Goal: Task Accomplishment & Management: Use online tool/utility

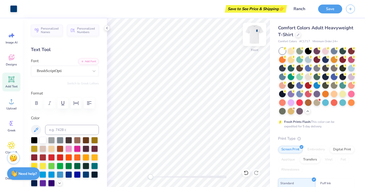
scroll to position [7, 0]
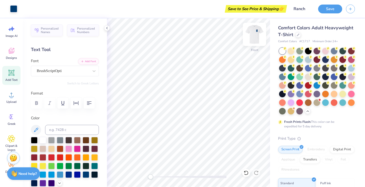
click at [251, 38] on img at bounding box center [254, 34] width 20 height 20
click at [256, 32] on img at bounding box center [254, 34] width 20 height 20
click at [255, 33] on img at bounding box center [254, 34] width 20 height 20
click at [275, 12] on div "Save to See Price & Shipping 👉" at bounding box center [256, 9] width 60 height 8
click at [257, 35] on img at bounding box center [254, 34] width 20 height 20
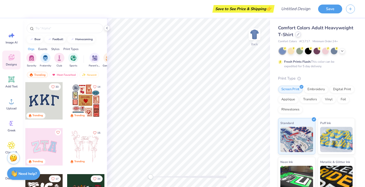
click at [298, 35] on icon at bounding box center [298, 34] width 3 height 3
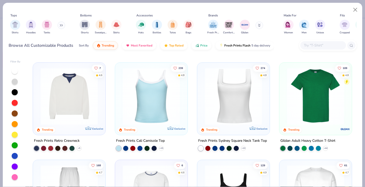
scroll to position [93, 0]
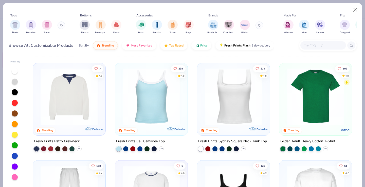
click at [81, 106] on img at bounding box center [69, 96] width 62 height 57
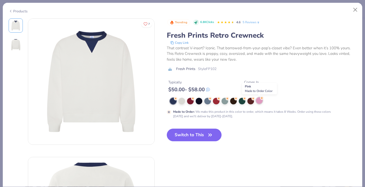
click at [257, 102] on div at bounding box center [259, 101] width 7 height 7
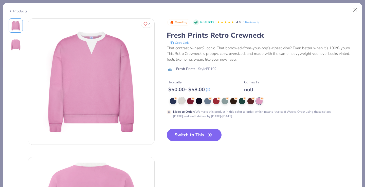
click at [182, 104] on div at bounding box center [181, 101] width 7 height 7
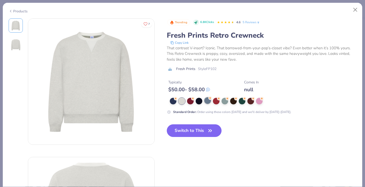
click at [205, 101] on div at bounding box center [207, 101] width 7 height 7
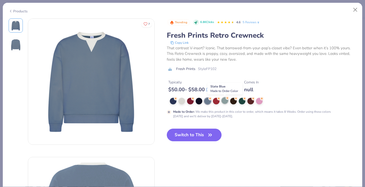
click at [223, 101] on div at bounding box center [224, 101] width 7 height 7
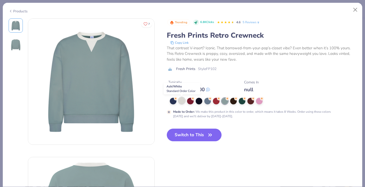
click at [184, 100] on div at bounding box center [181, 101] width 7 height 7
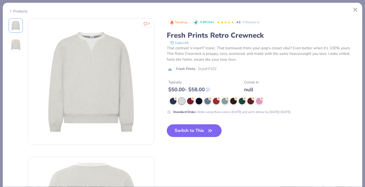
click at [192, 132] on button "Switch to This" at bounding box center [194, 131] width 55 height 13
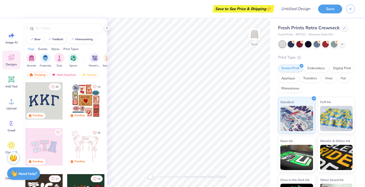
click at [47, 103] on div at bounding box center [43, 100] width 37 height 37
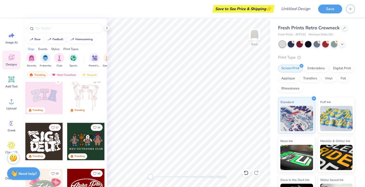
scroll to position [60, 0]
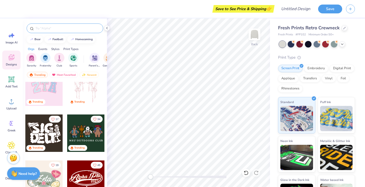
click at [56, 25] on div at bounding box center [65, 29] width 76 height 10
click at [56, 30] on input "text" at bounding box center [67, 28] width 65 height 5
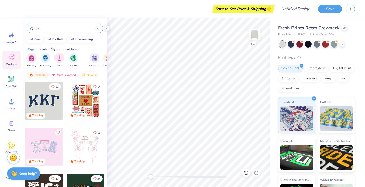
type input "K"
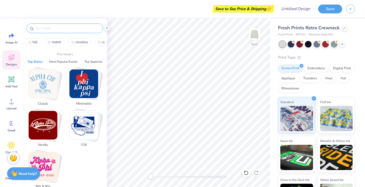
click at [46, 80] on img "Stack Card Button Classic" at bounding box center [43, 84] width 29 height 29
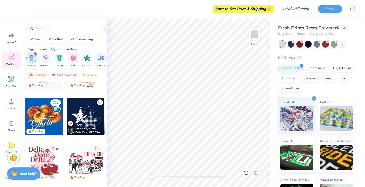
scroll to position [30, 0]
click at [87, 113] on div at bounding box center [85, 117] width 37 height 37
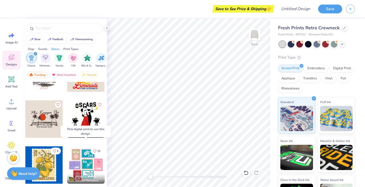
scroll to position [564, 0]
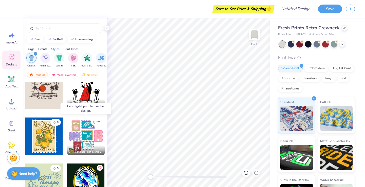
click at [82, 135] on div at bounding box center [85, 136] width 37 height 37
click at [52, 139] on div at bounding box center [43, 136] width 37 height 37
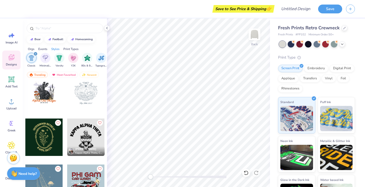
scroll to position [1548, 0]
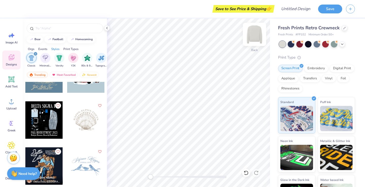
click at [254, 38] on img at bounding box center [254, 34] width 20 height 20
click at [85, 125] on div at bounding box center [85, 120] width 37 height 37
click at [253, 36] on img at bounding box center [254, 34] width 20 height 20
click at [82, 121] on div at bounding box center [85, 120] width 37 height 37
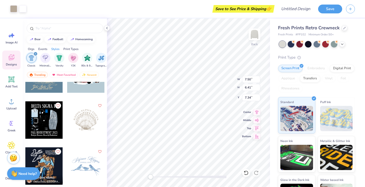
type input "7.50"
type input "6.41"
type input "7.34"
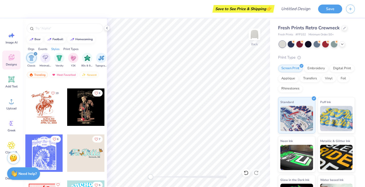
scroll to position [3403, 0]
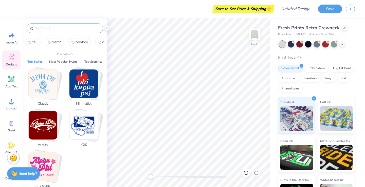
click at [51, 29] on input "text" at bounding box center [67, 28] width 65 height 5
click at [93, 81] on img "Stack Card Button Minimalist" at bounding box center [83, 84] width 29 height 29
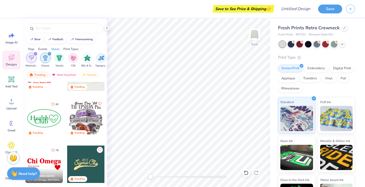
scroll to position [167, 0]
click at [59, 29] on input "text" at bounding box center [67, 28] width 65 height 5
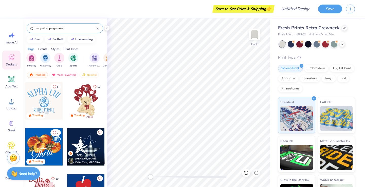
type input "kappa kappa gamma"
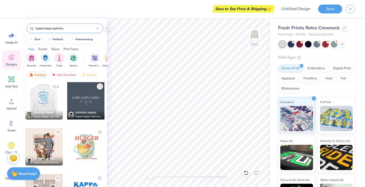
click at [52, 107] on div at bounding box center [43, 100] width 37 height 37
click at [82, 103] on div at bounding box center [85, 100] width 37 height 37
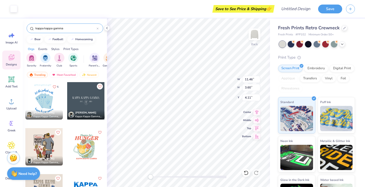
type input "11.46"
type input "3.60"
type input "4.11"
click at [289, 44] on div at bounding box center [290, 44] width 7 height 7
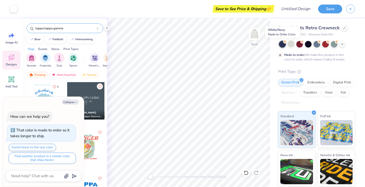
click at [283, 45] on div at bounding box center [282, 44] width 7 height 7
click at [14, 9] on div at bounding box center [13, 8] width 7 height 7
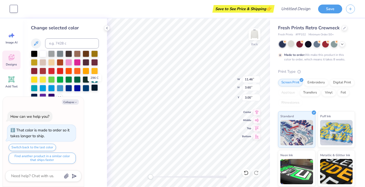
click at [95, 90] on div at bounding box center [94, 88] width 7 height 7
click at [74, 101] on button "Collapse" at bounding box center [70, 102] width 17 height 5
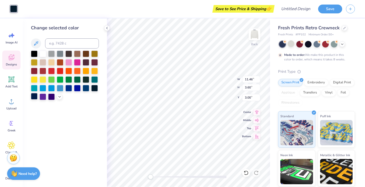
click at [33, 96] on div at bounding box center [34, 96] width 7 height 7
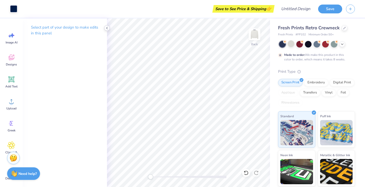
click at [107, 29] on polyline at bounding box center [106, 28] width 1 height 2
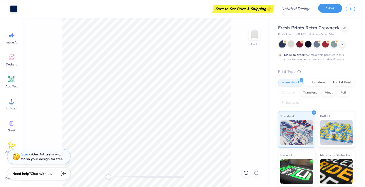
click at [333, 9] on button "Save" at bounding box center [330, 8] width 24 height 9
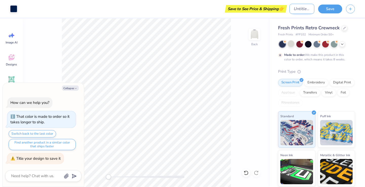
type textarea "x"
click at [295, 13] on input "Design Title" at bounding box center [301, 9] width 25 height 10
type input "B"
type textarea "x"
type input "Ba"
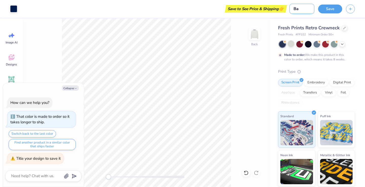
type textarea "x"
type input "Bas"
type textarea "x"
type input "Basi"
type textarea "x"
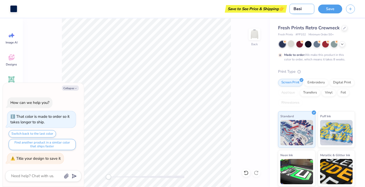
type input "Basic"
type textarea "x"
type input "Basic"
type textarea "x"
type input "Basic p"
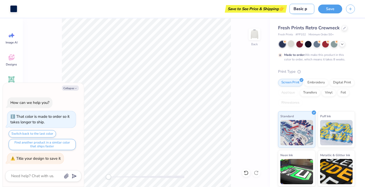
type textarea "x"
type input "Basic pu"
type textarea "x"
type input "Basic pul"
type textarea "x"
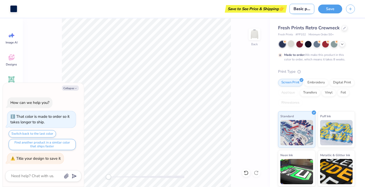
type input "Basic pull"
type textarea "x"
type input "Basic pullo"
type textarea "x"
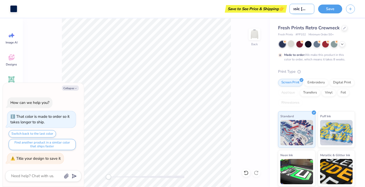
type input "Basic pullov"
type textarea "x"
type input "Basic pullove"
type textarea "x"
type input "Basic pullover"
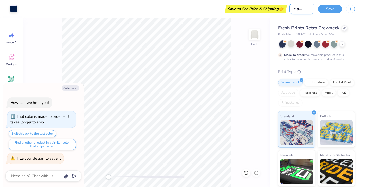
type textarea "x"
type input "Basic pullover"
click at [322, 6] on button "Save" at bounding box center [330, 8] width 24 height 9
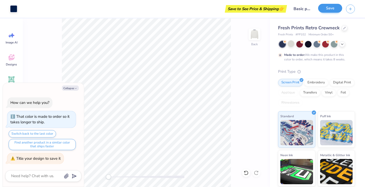
type textarea "x"
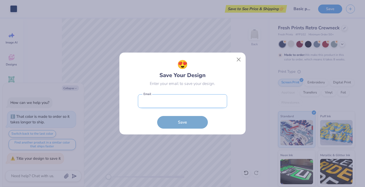
click at [191, 101] on input "email" at bounding box center [182, 101] width 89 height 14
type input "ansleycrippen2006@gmail.com"
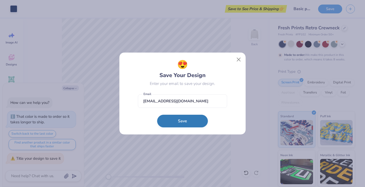
click at [182, 118] on button "Save" at bounding box center [182, 121] width 51 height 13
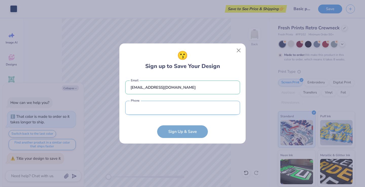
click at [171, 110] on input "tel" at bounding box center [182, 108] width 115 height 14
type input "(817) 291-6181"
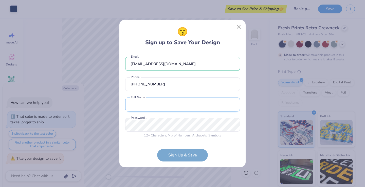
click at [166, 106] on input "text" at bounding box center [182, 105] width 115 height 14
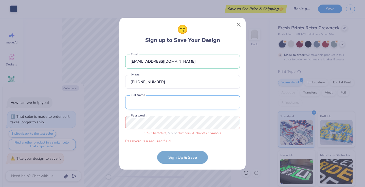
type input "Ansley Crippen"
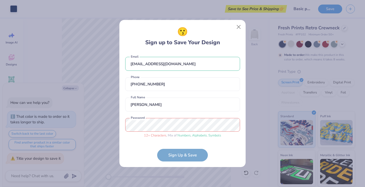
click at [115, 124] on div "😗 Sign up to Save Your Design ansleycrippen2006@gmail.com Email (817) 291-6181 …" at bounding box center [182, 93] width 365 height 187
click at [175, 154] on form "ansleycrippen2006@gmail.com Email (817) 291-6181 Phone Ansley Crippen Full Name…" at bounding box center [182, 107] width 115 height 110
click at [115, 122] on div "😗 Sign up to Save Your Design ansleycrippen2006@gmail.com Email (817) 291-6181 …" at bounding box center [182, 93] width 365 height 187
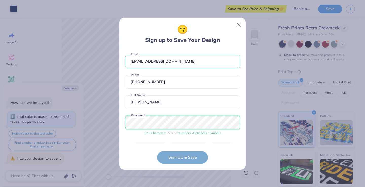
scroll to position [14, 0]
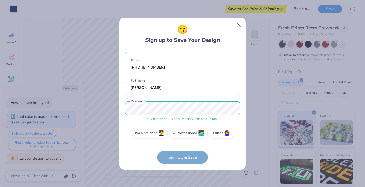
click at [175, 157] on form "ansleycrippen2006@gmail.com Email (817) 291-6181 Phone Ansley Crippen Full Name…" at bounding box center [182, 107] width 115 height 114
click at [158, 137] on label "I'm a Student 🧑‍🎓" at bounding box center [149, 133] width 35 height 10
click at [181, 147] on input "I'm a Student 🧑‍🎓" at bounding box center [182, 148] width 3 height 3
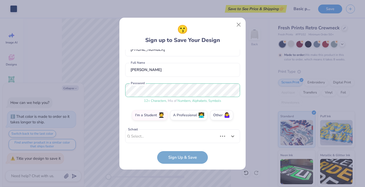
click at [167, 140] on div "ansleycrippen2006@gmail.com Email (817) 291-6181 Phone Ansley Crippen Full Name…" at bounding box center [182, 97] width 115 height 94
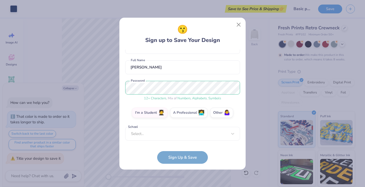
click at [174, 151] on form "ansleycrippen2006@gmail.com Email (817) 291-6181 Phone Ansley Crippen Full Name…" at bounding box center [182, 107] width 115 height 114
click at [187, 164] on form "ansleycrippen2006@gmail.com Email (817) 291-6181 Phone Ansley Crippen Full Name…" at bounding box center [182, 107] width 115 height 114
click at [227, 112] on span "🤷‍♀️" at bounding box center [227, 112] width 6 height 6
click at [184, 147] on input "Other 🤷‍♀️" at bounding box center [182, 148] width 3 height 3
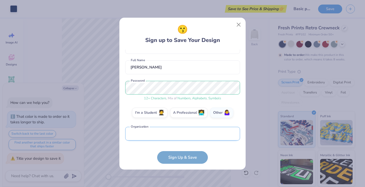
click at [185, 133] on input "text" at bounding box center [182, 134] width 115 height 14
click at [182, 158] on form "ansleycrippen2006@gmail.com Email (817) 291-6181 Phone Ansley Crippen Full Name…" at bounding box center [182, 107] width 115 height 114
click at [157, 117] on label "I'm a Student 🧑‍🎓" at bounding box center [149, 112] width 35 height 10
click at [181, 147] on input "I'm a Student 🧑‍🎓" at bounding box center [182, 148] width 3 height 3
click at [154, 130] on div "Select..." at bounding box center [182, 134] width 115 height 14
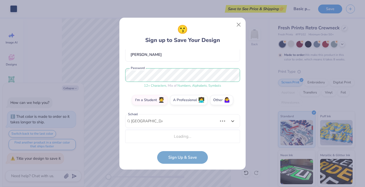
scroll to position [47, 0]
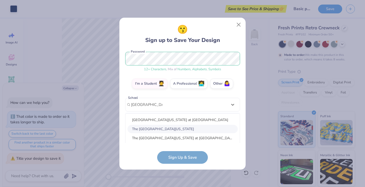
click at [179, 128] on div "The University of Texas at Austin" at bounding box center [182, 129] width 110 height 8
type input "university of texas"
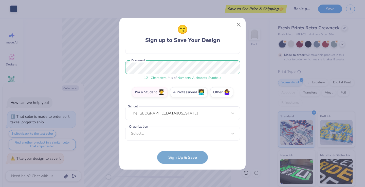
scroll to position [55, 0]
click at [171, 131] on div "option focused, 8 of 15. 15 results available. Use Up and Down to choose option…" at bounding box center [182, 173] width 115 height 92
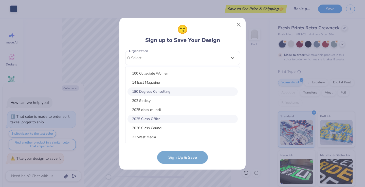
scroll to position [201, 0]
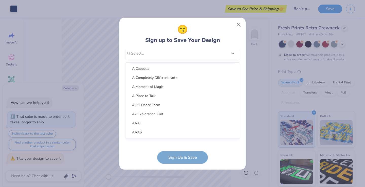
click at [149, 51] on div "ansleycrippen2006@gmail.com Email (817) 291-6181 Phone Ansley Crippen Full Name…" at bounding box center [182, 97] width 115 height 94
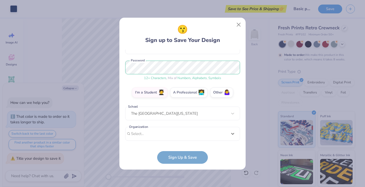
click at [185, 168] on div "😗 Sign up to Save Your Design ansleycrippen2006@gmail.com Email (817) 291-6181 …" at bounding box center [182, 94] width 126 height 152
click at [158, 128] on div "option focused, 8 of 45. 45 results available. Use Up and Down to choose option…" at bounding box center [182, 173] width 115 height 92
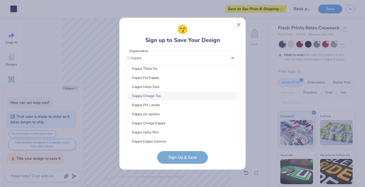
scroll to position [185, 0]
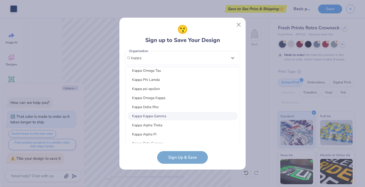
click at [167, 118] on div "Kappa Kappa Gamma" at bounding box center [182, 116] width 110 height 8
type input "kappa"
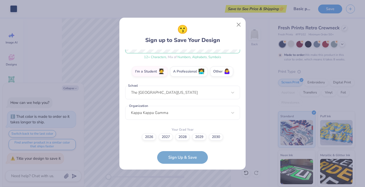
scroll to position [76, 0]
click at [198, 137] on label "2029" at bounding box center [199, 136] width 14 height 7
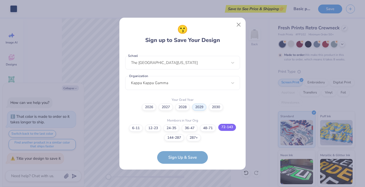
click at [229, 127] on label "72-143" at bounding box center [227, 127] width 18 height 7
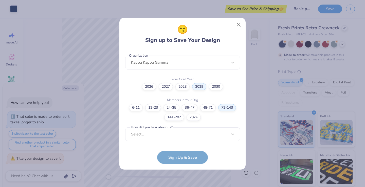
scroll to position [0, 0]
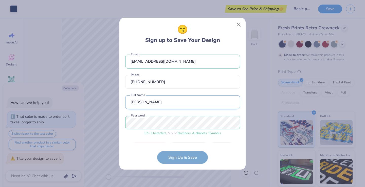
type textarea "x"
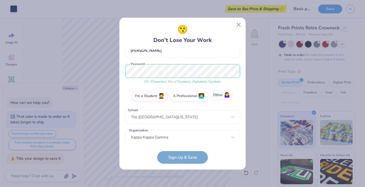
click at [219, 97] on label "Other 🤷‍♀️" at bounding box center [221, 95] width 23 height 10
click at [184, 147] on input "Other 🤷‍♀️" at bounding box center [182, 148] width 3 height 3
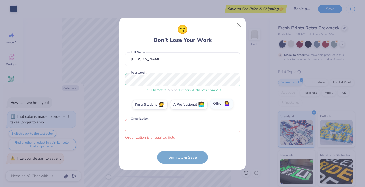
scroll to position [43, 0]
click at [176, 128] on input "text" at bounding box center [182, 126] width 115 height 14
type input "m"
click at [220, 107] on label "Other 🤷‍♀️" at bounding box center [221, 104] width 23 height 10
click at [184, 147] on input "Other 🤷‍♀️" at bounding box center [182, 148] width 3 height 3
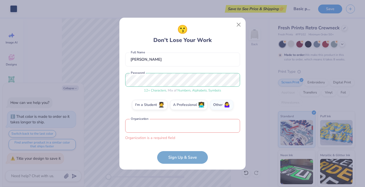
click at [188, 162] on form "ansleycrippen2006@gmail.com Email (817) 291-6181 Phone Ansley Crippen Full Name…" at bounding box center [182, 107] width 115 height 114
click at [168, 128] on input "text" at bounding box center [182, 126] width 115 height 14
click at [241, 26] on button "Close" at bounding box center [239, 25] width 10 height 10
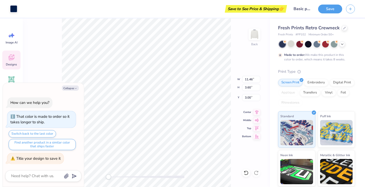
type textarea "x"
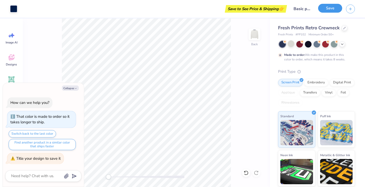
click at [338, 9] on button "Save" at bounding box center [330, 8] width 24 height 9
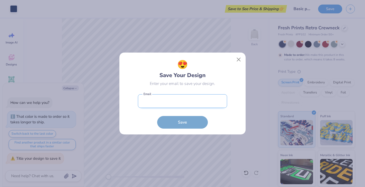
click at [199, 103] on input "email" at bounding box center [182, 101] width 89 height 14
type input "ansleycrippen2006@gmail.com"
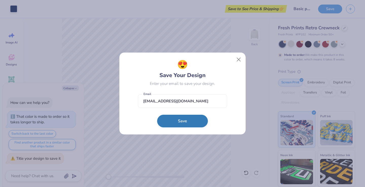
click at [182, 119] on button "Save" at bounding box center [182, 121] width 51 height 13
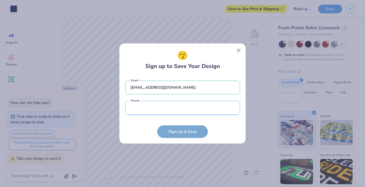
click at [171, 106] on input "tel" at bounding box center [182, 108] width 115 height 14
type input "(817) 291-6181"
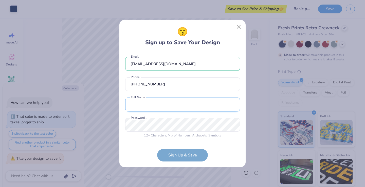
click at [164, 109] on input "text" at bounding box center [182, 105] width 115 height 14
type input "Ansley Crippen"
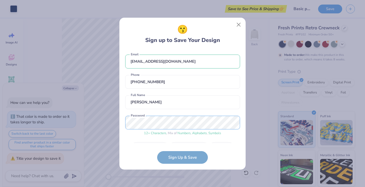
scroll to position [14, 0]
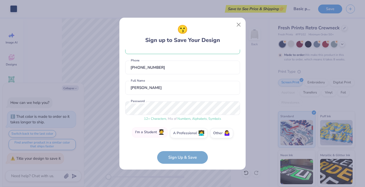
click at [151, 134] on label "I'm a Student 🧑‍🎓" at bounding box center [149, 133] width 35 height 10
click at [181, 147] on input "I'm a Student 🧑‍🎓" at bounding box center [182, 148] width 3 height 3
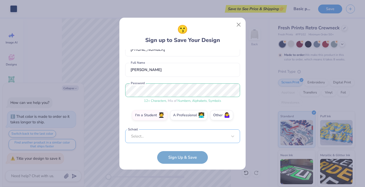
click at [169, 140] on div "ansleycrippen2006@gmail.com Email (817) 291-6181 Phone Ansley Crippen Full Name…" at bounding box center [182, 97] width 115 height 94
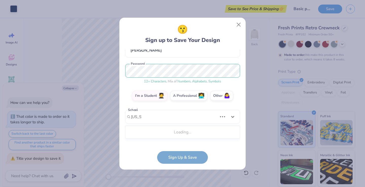
scroll to position [47, 0]
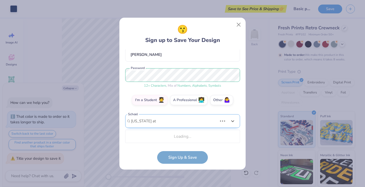
type input "texas at austin"
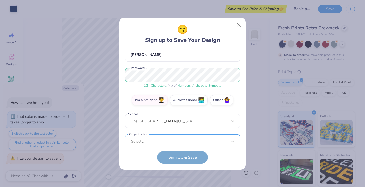
scroll to position [55, 0]
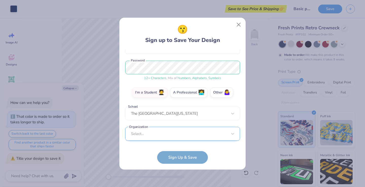
click at [166, 135] on div "Select..." at bounding box center [182, 134] width 115 height 14
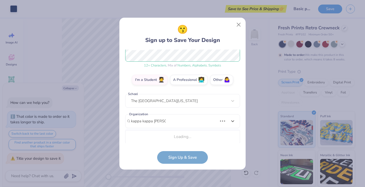
scroll to position [131, 0]
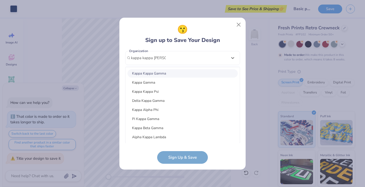
click at [175, 73] on div "Kappa Kappa Gamma" at bounding box center [182, 73] width 110 height 8
type input "kappa kappa gamm"
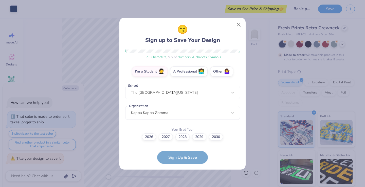
scroll to position [76, 0]
click at [201, 138] on label "2029" at bounding box center [199, 136] width 14 height 7
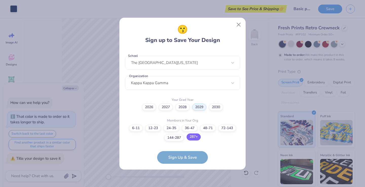
click at [197, 137] on label "287+" at bounding box center [193, 137] width 14 height 7
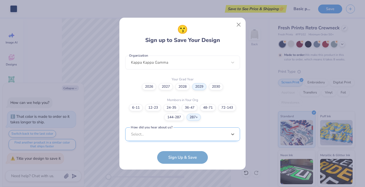
scroll to position [203, 0]
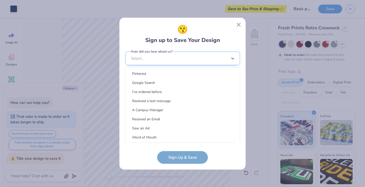
click at [179, 138] on div "option LinkedIn focused, 9 of 15. 15 results available. Use Up and Down to choo…" at bounding box center [182, 98] width 115 height 92
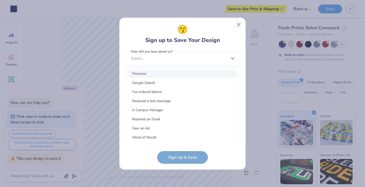
click at [169, 71] on div "Pinterest" at bounding box center [182, 74] width 110 height 8
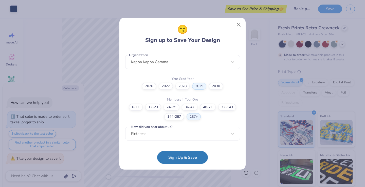
scroll to position [127, 0]
click at [182, 159] on button "Sign Up & Save" at bounding box center [182, 156] width 51 height 13
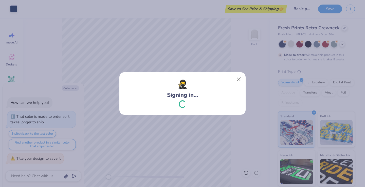
click at [214, 131] on div "🥷 Signing in..." at bounding box center [182, 93] width 365 height 187
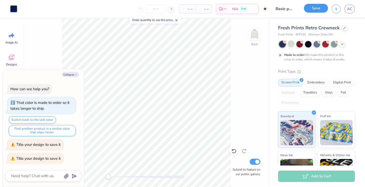
click at [322, 7] on button "Save" at bounding box center [316, 8] width 24 height 9
click at [351, 11] on span "AC" at bounding box center [349, 9] width 5 height 6
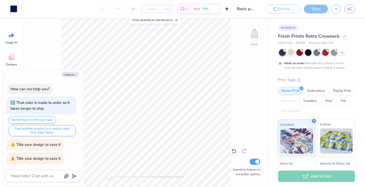
type textarea "x"
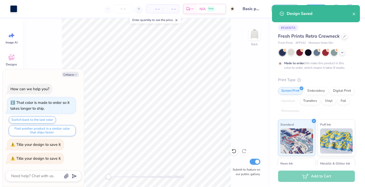
click at [239, 38] on div "Back Submit to feature on our public gallery." at bounding box center [146, 102] width 247 height 169
click at [166, 7] on span "– –" at bounding box center [171, 8] width 10 height 5
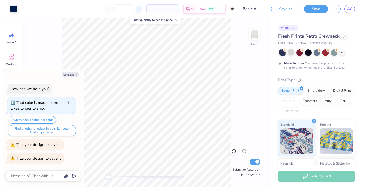
click at [141, 10] on div at bounding box center [138, 9] width 7 height 7
type input "50"
type textarea "x"
click at [140, 10] on div at bounding box center [138, 9] width 7 height 7
type input "51"
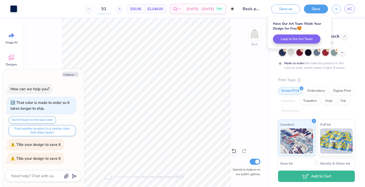
type textarea "x"
click at [92, 10] on div at bounding box center [88, 9] width 7 height 7
type input "50"
click at [101, 10] on div "50" at bounding box center [104, 8] width 38 height 9
type textarea "x"
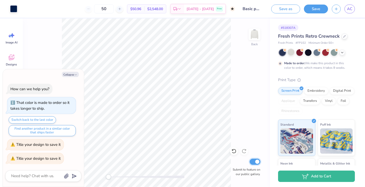
click at [256, 160] on input "Submit to feature on our public gallery." at bounding box center [254, 162] width 11 height 6
checkbox input "false"
click at [308, 11] on button "Save" at bounding box center [316, 8] width 24 height 9
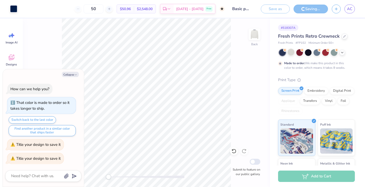
type textarea "x"
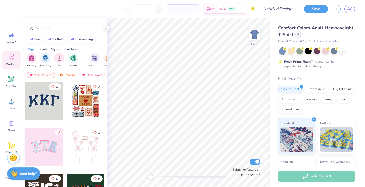
click at [298, 33] on div at bounding box center [298, 35] width 6 height 6
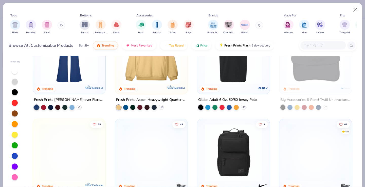
scroll to position [1108, 0]
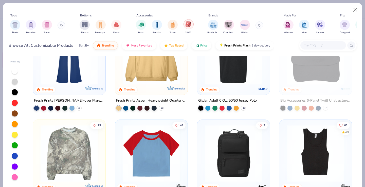
click at [191, 26] on img "filter for Bags" at bounding box center [188, 24] width 6 height 6
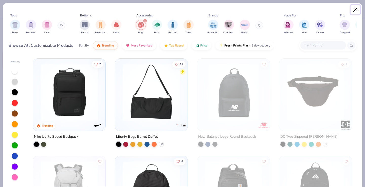
click at [354, 11] on button "Close" at bounding box center [355, 10] width 10 height 10
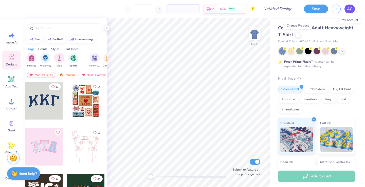
click at [349, 9] on span "AC" at bounding box center [349, 9] width 5 height 6
click at [349, 6] on link "AC" at bounding box center [349, 9] width 10 height 9
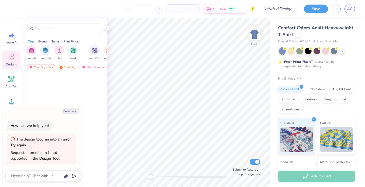
type textarea "x"
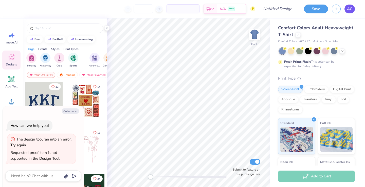
click at [349, 9] on span "AC" at bounding box center [349, 9] width 5 height 6
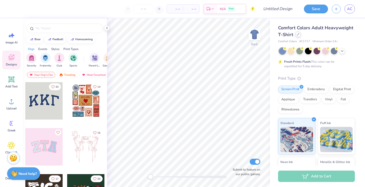
click at [297, 36] on div at bounding box center [298, 35] width 6 height 6
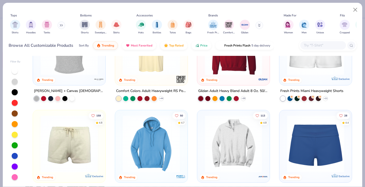
scroll to position [282, 0]
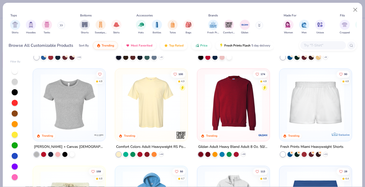
click at [162, 115] on img at bounding box center [151, 102] width 62 height 57
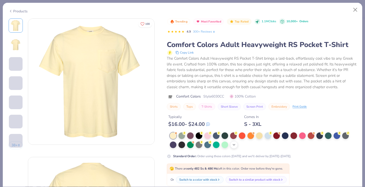
click at [232, 144] on icon at bounding box center [234, 145] width 4 height 4
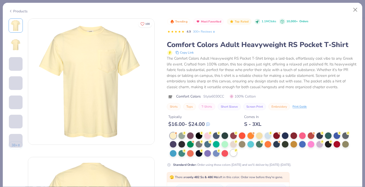
click at [231, 153] on div at bounding box center [233, 153] width 7 height 7
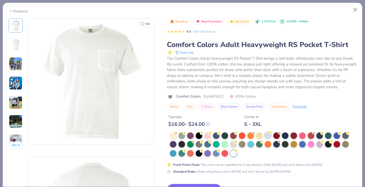
click at [269, 137] on div at bounding box center [267, 135] width 7 height 7
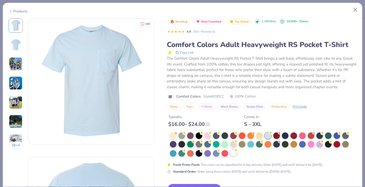
click at [236, 153] on div at bounding box center [233, 153] width 7 height 7
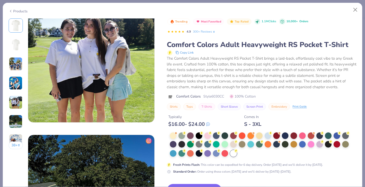
scroll to position [637, 0]
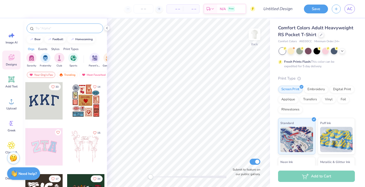
click at [58, 33] on div at bounding box center [65, 29] width 76 height 10
click at [58, 30] on input "text" at bounding box center [67, 28] width 65 height 5
type input "match box"
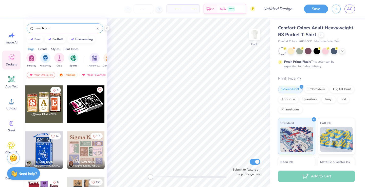
scroll to position [168, 0]
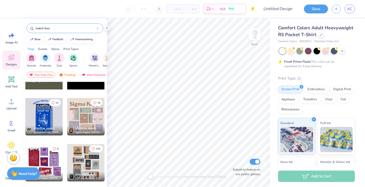
click at [56, 124] on div at bounding box center [43, 116] width 37 height 37
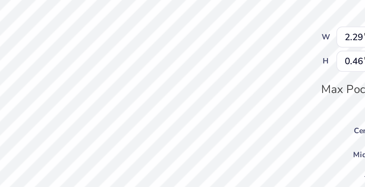
scroll to position [0, 1]
click at [215, 68] on div "Back W 2.29 2.29 " H 0.46 0.46 " Max Pocket Size Center Middle Top Bottom Submi…" at bounding box center [188, 102] width 163 height 169
type textarea "8"
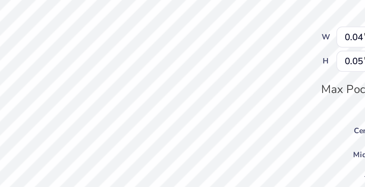
type input "0.04"
type input "0.05"
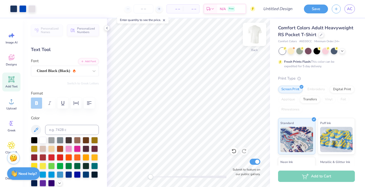
click at [257, 39] on img at bounding box center [254, 34] width 20 height 20
click at [252, 36] on img at bounding box center [254, 34] width 10 height 10
click at [252, 37] on img at bounding box center [254, 34] width 20 height 20
click at [254, 39] on img at bounding box center [254, 34] width 20 height 20
click at [24, 10] on div at bounding box center [22, 8] width 7 height 7
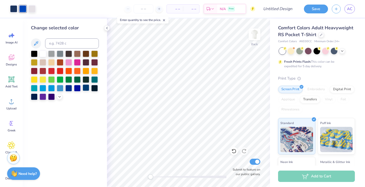
click at [87, 89] on div at bounding box center [86, 88] width 7 height 7
click at [258, 35] on img at bounding box center [254, 34] width 20 height 20
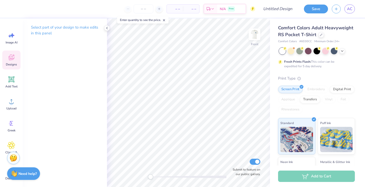
click at [13, 63] on span "Designs" at bounding box center [11, 65] width 11 height 4
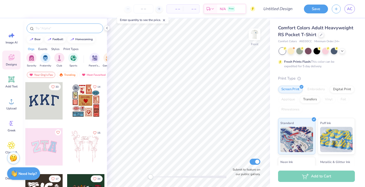
click at [64, 27] on input "text" at bounding box center [67, 28] width 65 height 5
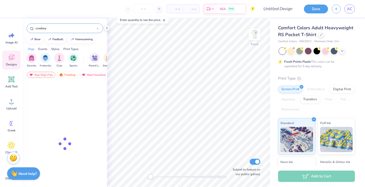
type input "cowboy"
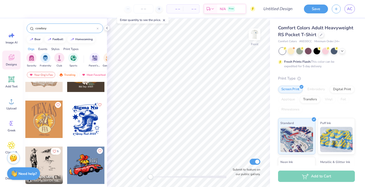
scroll to position [125, 0]
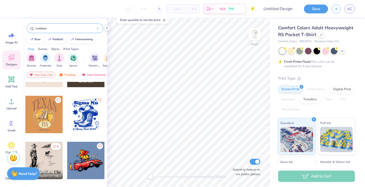
click at [91, 124] on div at bounding box center [85, 114] width 37 height 37
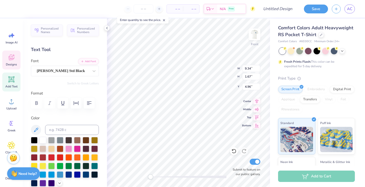
scroll to position [0, 0]
type textarea "Ranch"
type input "9.49"
type input "8.80"
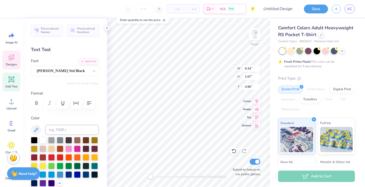
type input "6.48"
type input "10.33"
type input "2.64"
type input "4.47"
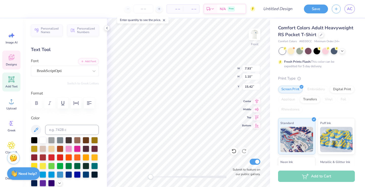
type textarea "Kappa & Tri Delra"
click at [232, 153] on icon at bounding box center [233, 151] width 5 height 5
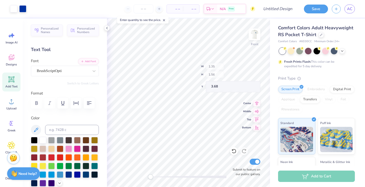
type input "9.49"
type input "8.80"
type input "6.48"
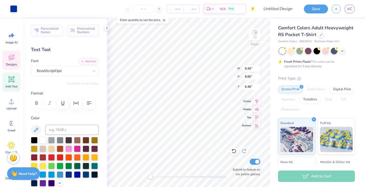
click at [223, 75] on div "Front W 9.49 9.49 " H 8.80 8.80 " Y 6.48 6.48 " Center Middle Top Bottom Submit…" at bounding box center [188, 102] width 163 height 169
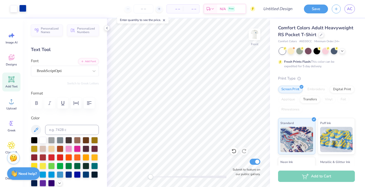
click at [23, 9] on div at bounding box center [22, 8] width 7 height 7
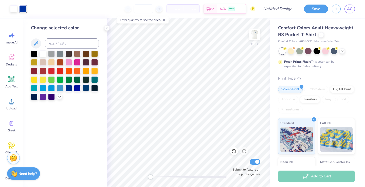
click at [84, 89] on div at bounding box center [86, 88] width 7 height 7
click at [255, 40] on img at bounding box center [254, 34] width 20 height 20
click at [251, 40] on img at bounding box center [254, 34] width 20 height 20
click at [252, 38] on img at bounding box center [254, 34] width 20 height 20
click at [256, 28] on img at bounding box center [254, 34] width 20 height 20
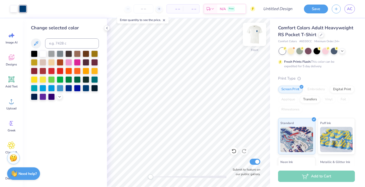
click at [255, 29] on div at bounding box center [254, 34] width 23 height 23
click at [251, 34] on img at bounding box center [254, 34] width 20 height 20
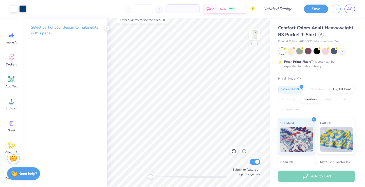
click at [320, 35] on icon at bounding box center [321, 34] width 3 height 3
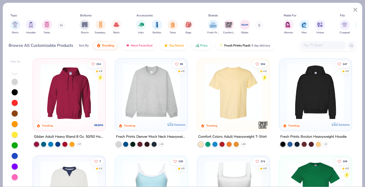
scroll to position [30, 0]
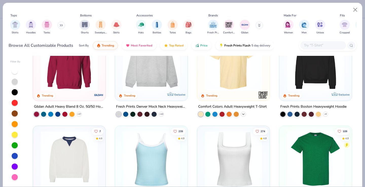
click at [244, 112] on icon at bounding box center [243, 114] width 4 height 4
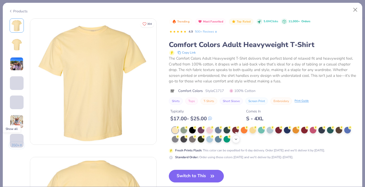
click at [235, 138] on icon at bounding box center [236, 140] width 4 height 4
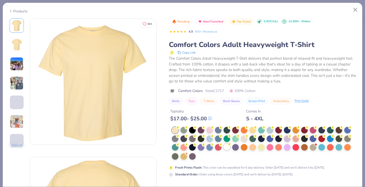
click at [227, 148] on div at bounding box center [226, 147] width 7 height 7
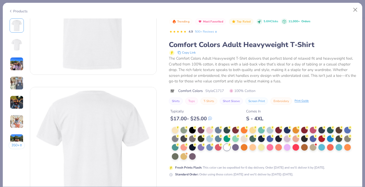
scroll to position [71, 0]
click at [185, 183] on div "Trending Most Favorited Top Rated 5.6M Clicks 11,000+ Orders 4.9 500+ Reviews C…" at bounding box center [262, 136] width 187 height 237
click at [355, 9] on button "Close" at bounding box center [355, 10] width 10 height 10
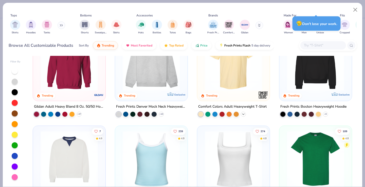
click at [242, 113] on icon at bounding box center [243, 114] width 4 height 4
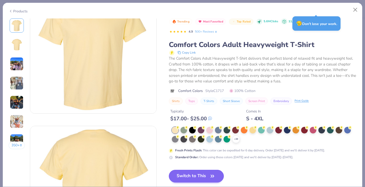
scroll to position [30, 0]
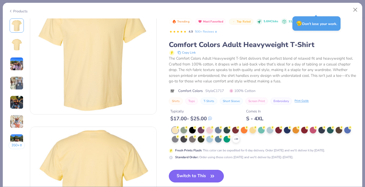
click at [200, 178] on button "Switch to This" at bounding box center [196, 176] width 55 height 13
click at [193, 175] on button "Switch to This" at bounding box center [196, 176] width 55 height 13
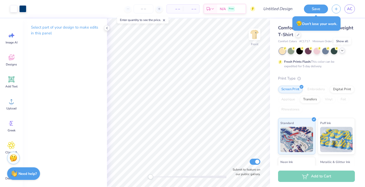
click at [343, 50] on polyline at bounding box center [342, 50] width 2 height 1
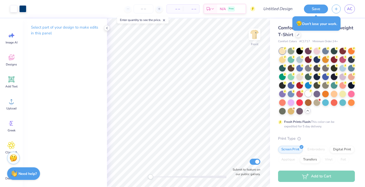
click at [307, 95] on div at bounding box center [308, 93] width 7 height 7
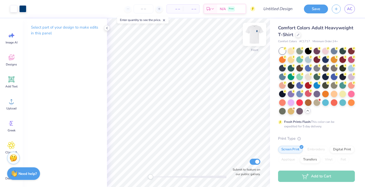
click at [255, 34] on img at bounding box center [254, 34] width 20 height 20
click at [341, 92] on div at bounding box center [342, 94] width 7 height 7
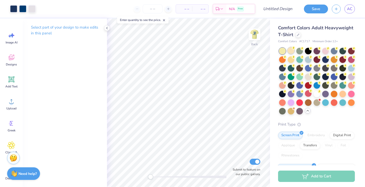
click at [290, 52] on div at bounding box center [290, 50] width 7 height 7
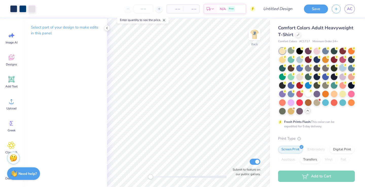
click at [342, 68] on div at bounding box center [342, 68] width 7 height 7
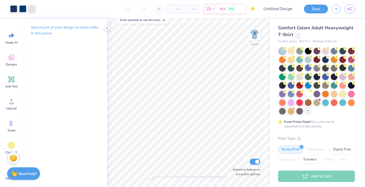
click at [310, 71] on div at bounding box center [317, 81] width 76 height 67
click at [326, 79] on div at bounding box center [325, 76] width 7 height 7
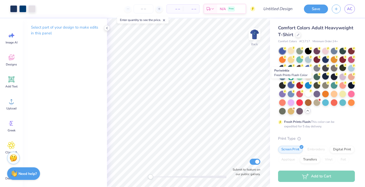
click at [290, 85] on div at bounding box center [290, 85] width 7 height 7
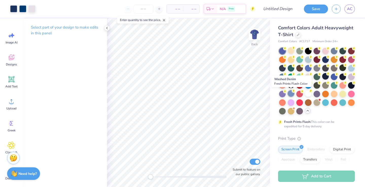
click at [291, 94] on div at bounding box center [290, 93] width 7 height 7
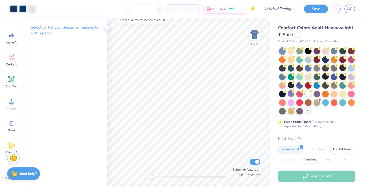
click at [308, 91] on div at bounding box center [308, 93] width 7 height 7
click at [309, 61] on div at bounding box center [308, 59] width 7 height 7
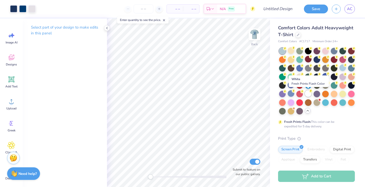
click at [308, 92] on div at bounding box center [308, 93] width 7 height 7
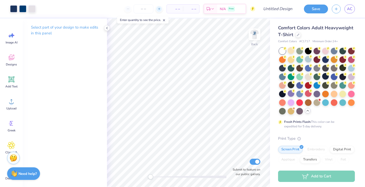
click at [160, 10] on icon at bounding box center [159, 9] width 4 height 4
type input "12"
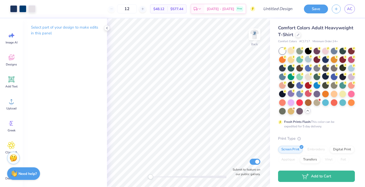
click at [120, 10] on div "12" at bounding box center [127, 8] width 38 height 9
click at [255, 28] on img at bounding box center [254, 34] width 20 height 20
click at [250, 35] on img at bounding box center [254, 34] width 10 height 10
click at [254, 35] on img at bounding box center [254, 34] width 20 height 20
click at [261, 37] on img at bounding box center [254, 34] width 20 height 20
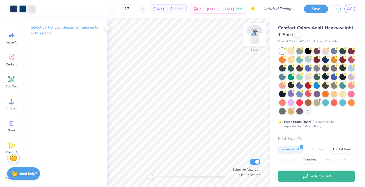
click at [256, 31] on img at bounding box center [254, 34] width 20 height 20
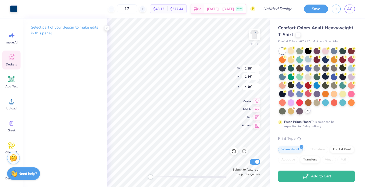
type input "6.10"
type input "1.32"
type input "4.97"
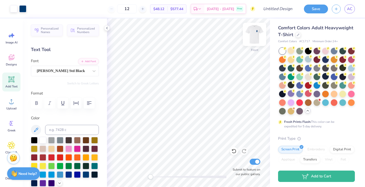
click at [251, 30] on img at bounding box center [254, 34] width 20 height 20
click at [250, 39] on img at bounding box center [254, 34] width 20 height 20
click at [258, 32] on img at bounding box center [254, 34] width 20 height 20
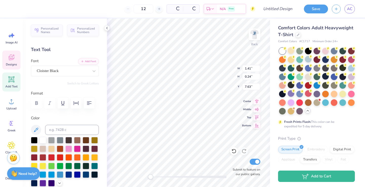
type input "1.41"
type input "0.24"
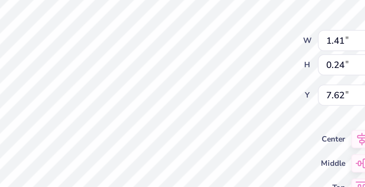
type input "1.27"
type input "0.21"
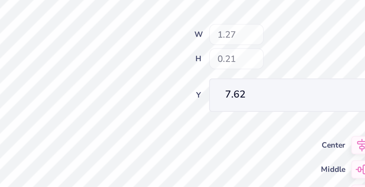
type input "1.34"
type input "0.22"
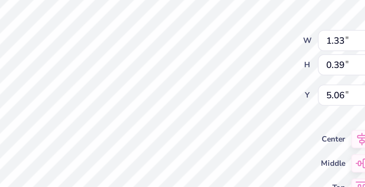
type input "1.33"
type input "0.39"
type input "5.06"
click at [218, 70] on div "Back W 1.33 1.33 " H 0.39 0.39 " Y 5.06 5.06 " Center Middle Top Bottom Submit …" at bounding box center [188, 102] width 163 height 169
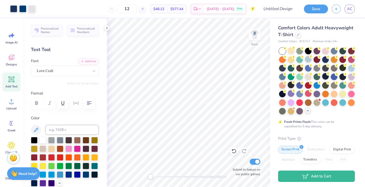
scroll to position [0, 0]
click at [258, 42] on img at bounding box center [254, 34] width 20 height 20
click at [253, 37] on img at bounding box center [254, 34] width 20 height 20
click at [252, 37] on img at bounding box center [254, 34] width 20 height 20
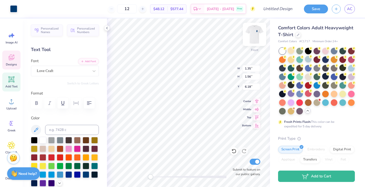
type input "4.19"
click at [14, 64] on span "Designs" at bounding box center [11, 65] width 11 height 4
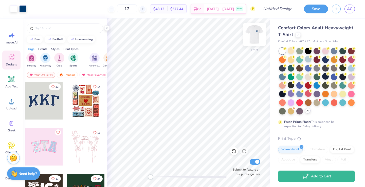
click at [257, 32] on img at bounding box center [254, 34] width 20 height 20
click at [253, 36] on img at bounding box center [254, 34] width 20 height 20
type input "5.63"
type input "9.29"
type input "8.40"
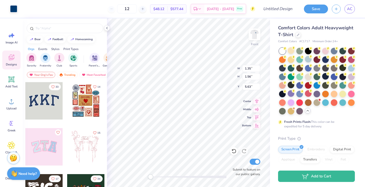
type input "6.29"
click at [215, 65] on div "Front W 9.29 9.29 " H 8.40 8.40 " Y 6.29 6.29 " Center Middle Top Bottom Submit…" at bounding box center [188, 102] width 163 height 169
